Goal: Task Accomplishment & Management: Use online tool/utility

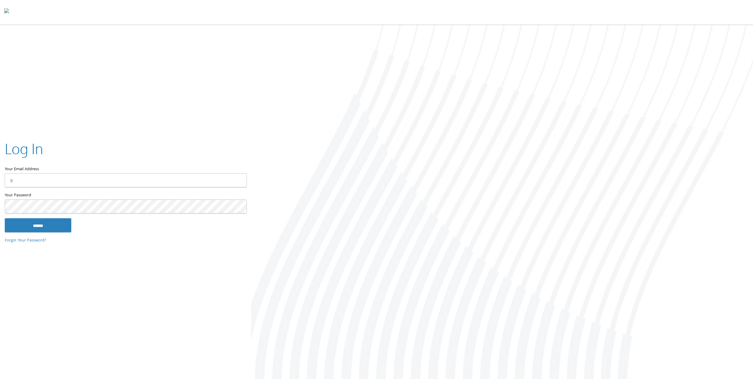
type input "**********"
click at [54, 223] on input "******" at bounding box center [38, 225] width 67 height 14
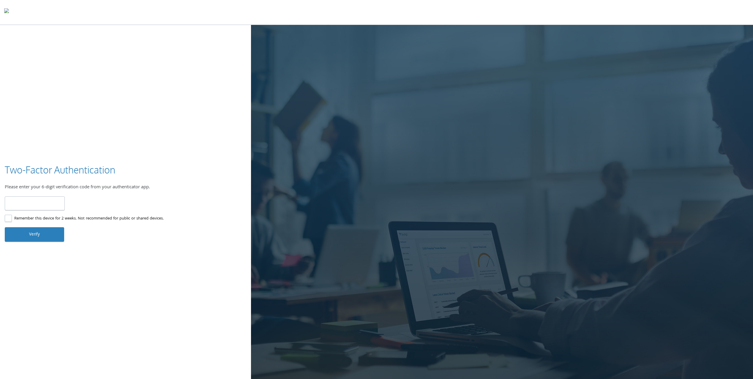
type input "******"
